Goal: Navigation & Orientation: Find specific page/section

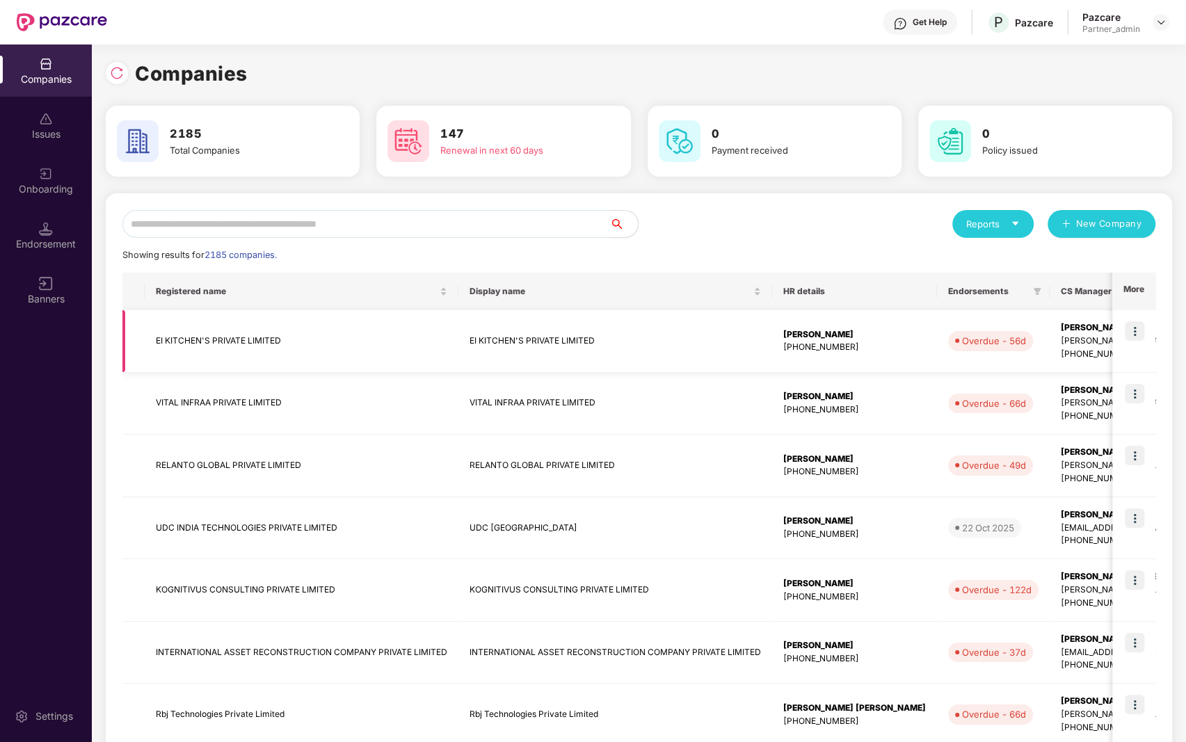
click at [1138, 330] on img at bounding box center [1134, 330] width 19 height 19
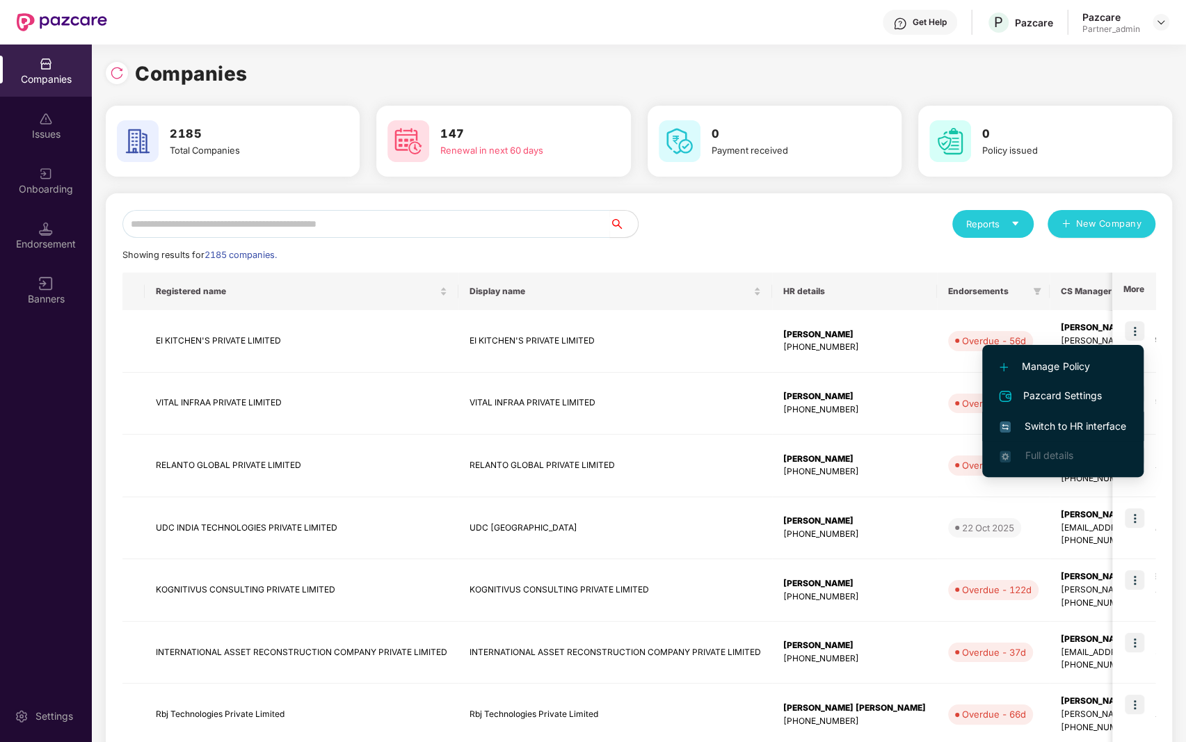
click at [1082, 421] on span "Switch to HR interface" at bounding box center [1063, 426] width 127 height 15
